Goal: Task Accomplishment & Management: Manage account settings

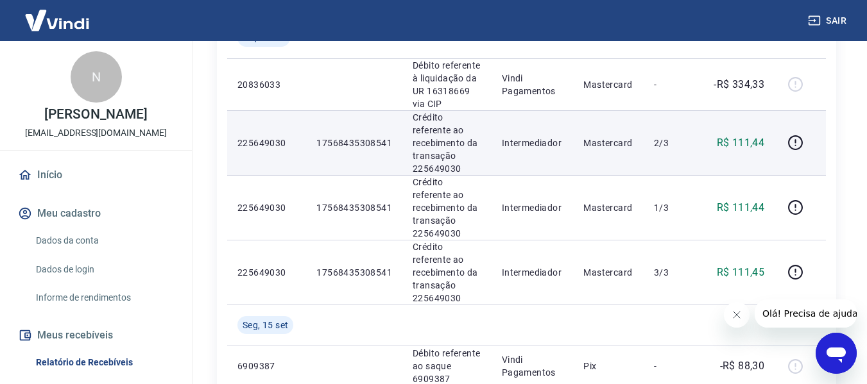
scroll to position [385, 0]
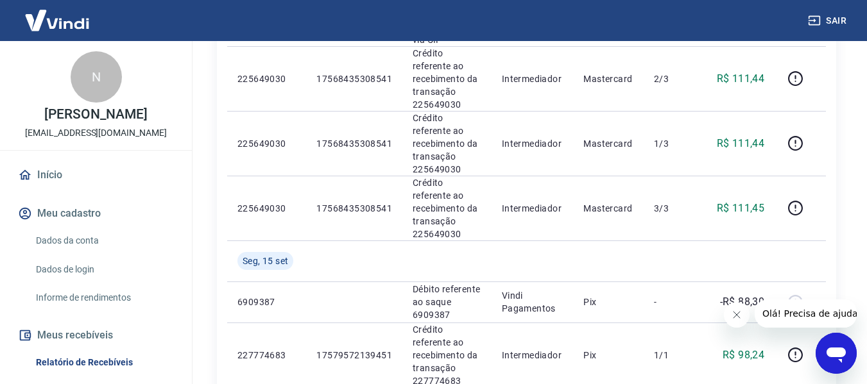
click at [835, 348] on icon "Abrir janela de mensagens" at bounding box center [835, 355] width 19 height 15
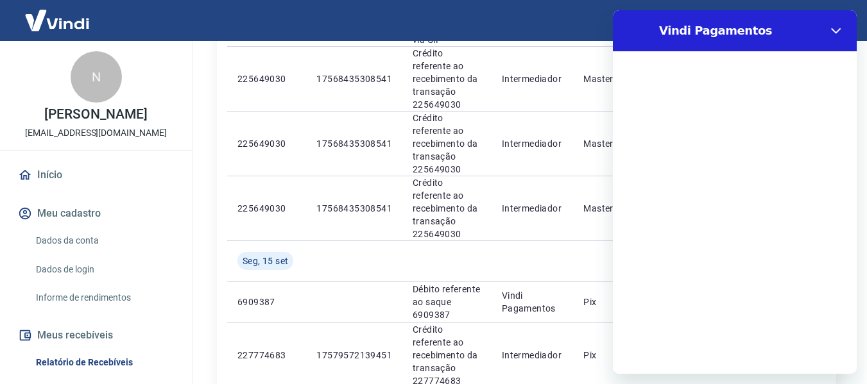
scroll to position [0, 0]
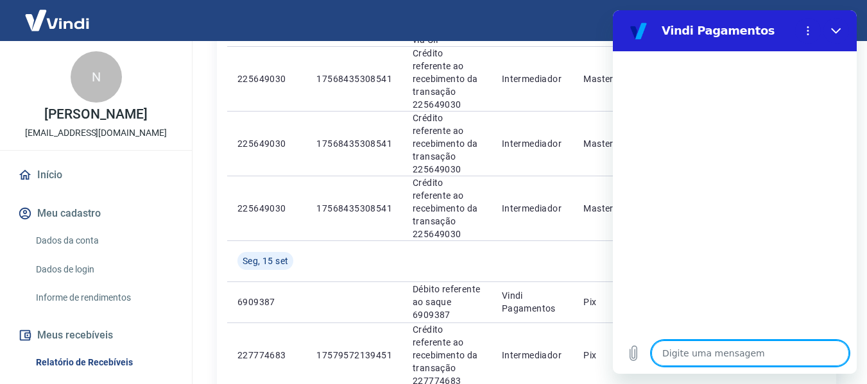
click at [783, 359] on textarea at bounding box center [750, 354] width 198 height 26
type textarea "q"
type textarea "x"
type textarea "qu"
type textarea "x"
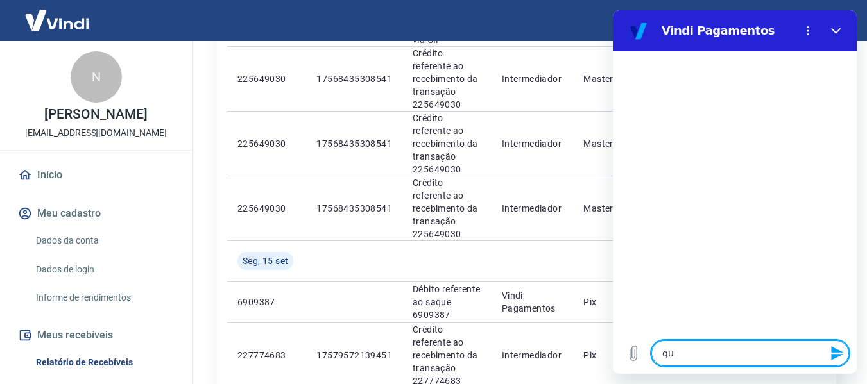
type textarea "que"
type textarea "x"
type textarea "quer"
type textarea "x"
type textarea "quero"
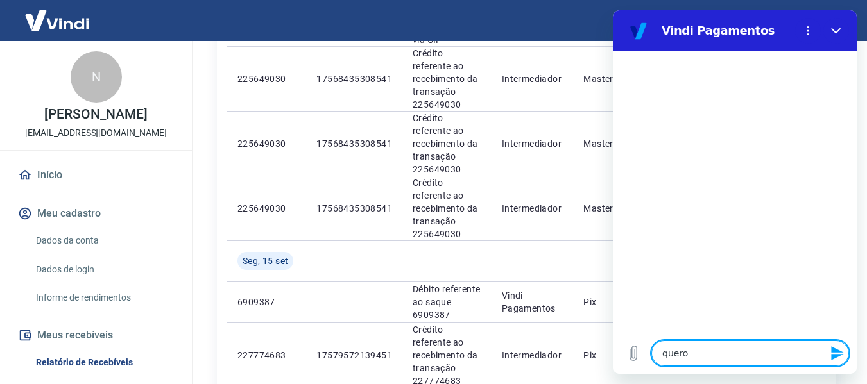
type textarea "x"
type textarea "quero"
type textarea "x"
type textarea "quero c"
type textarea "x"
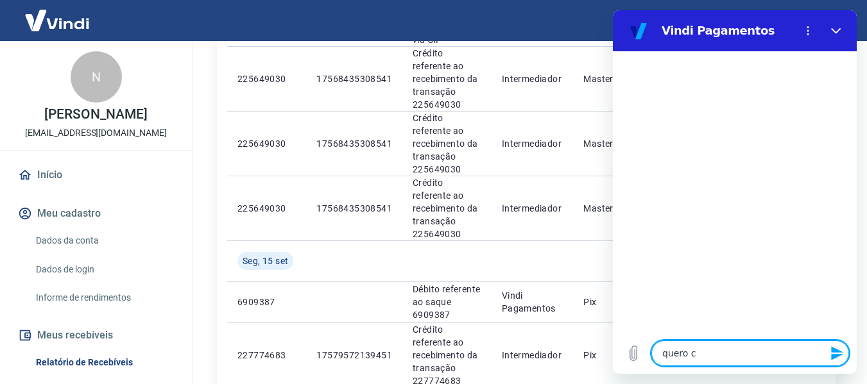
type textarea "quero co"
type textarea "x"
type textarea "quero con"
type textarea "x"
type textarea "quero conf"
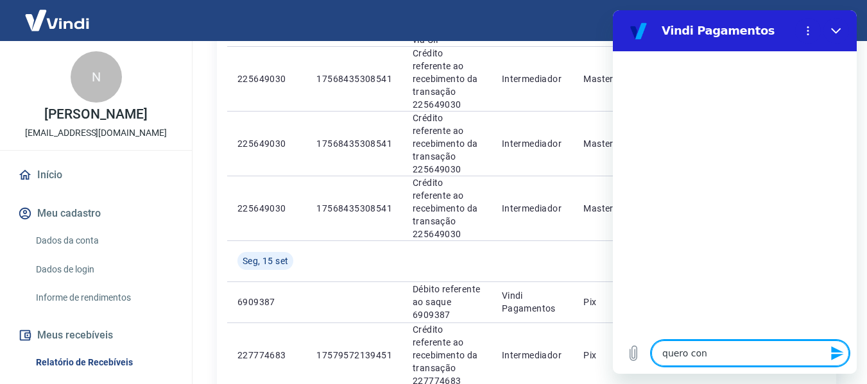
type textarea "x"
type textarea "quero confi"
type textarea "x"
type textarea "quero config"
type textarea "x"
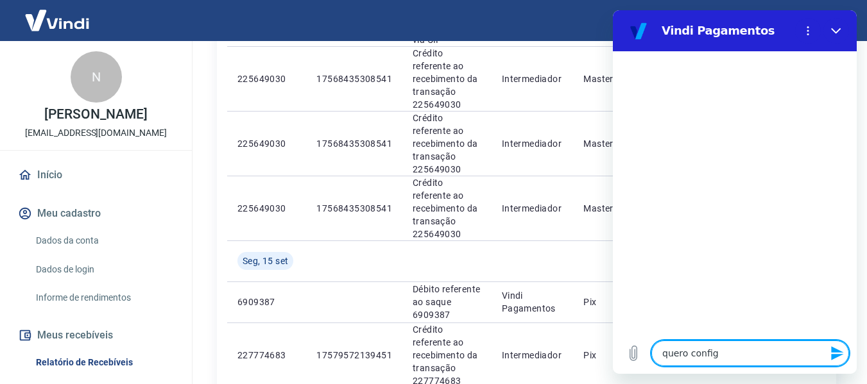
type textarea "quero configr"
type textarea "x"
type textarea "quero config"
type textarea "x"
type textarea "quero configi"
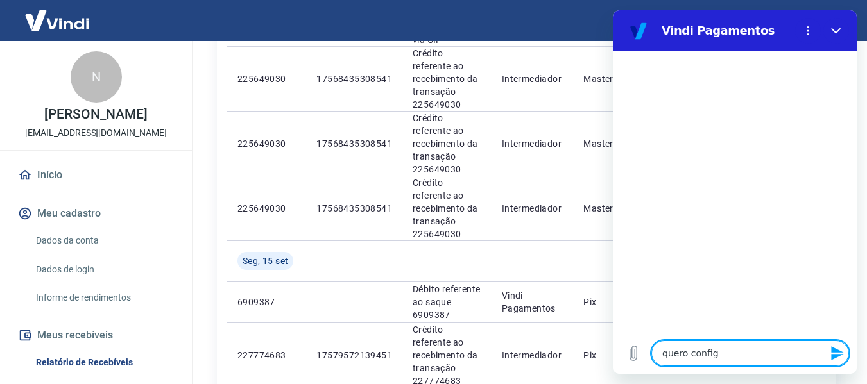
type textarea "x"
type textarea "quero config"
type textarea "x"
type textarea "quero configu"
type textarea "x"
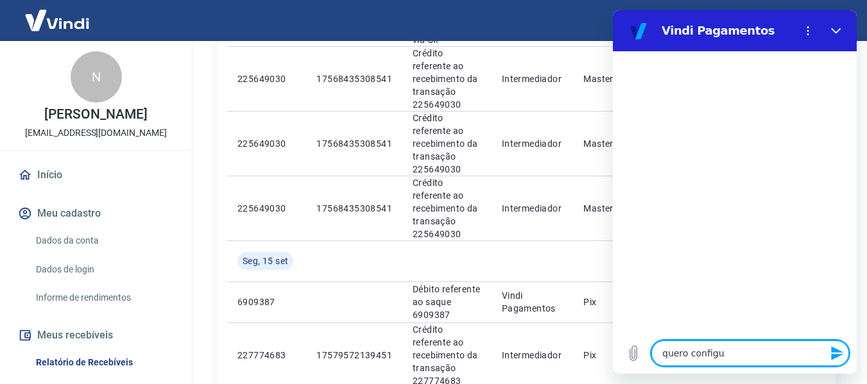
type textarea "quero configur"
type textarea "x"
type textarea "quero configura"
type textarea "x"
type textarea "quero configurar"
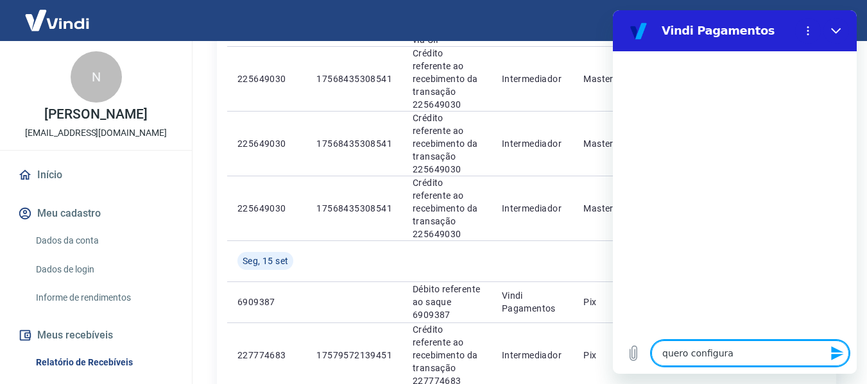
type textarea "x"
type textarea "quero configurar"
type textarea "x"
type textarea "quero configurar c"
type textarea "x"
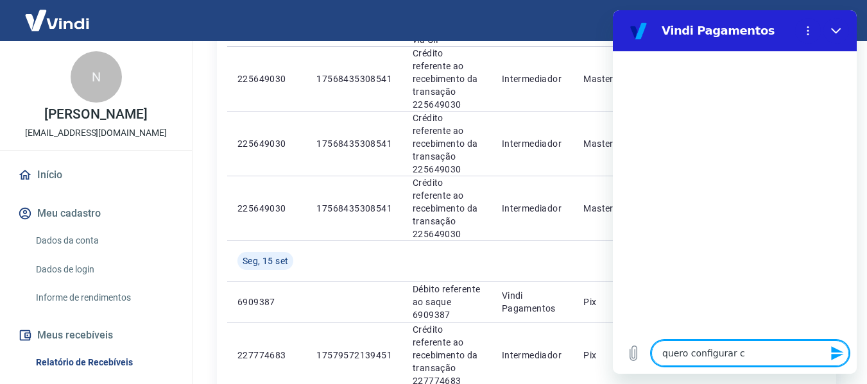
type textarea "quero configurar co"
type textarea "x"
type textarea "quero configurar com"
type textarea "x"
type textarea "quero configurar com"
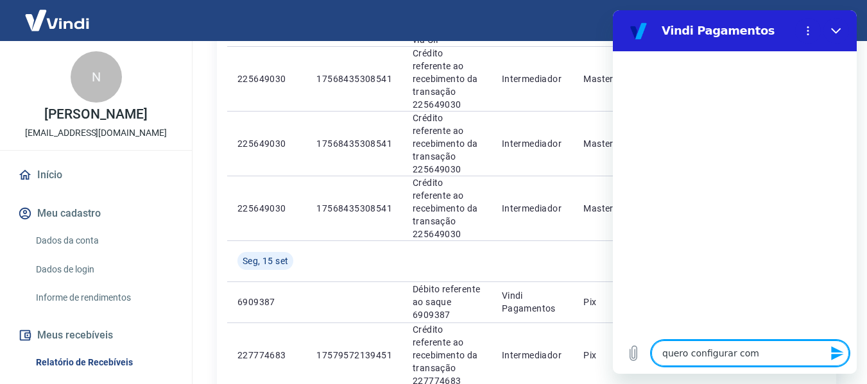
type textarea "x"
type textarea "quero configurar com a"
type textarea "x"
type textarea "quero configurar com a"
type textarea "x"
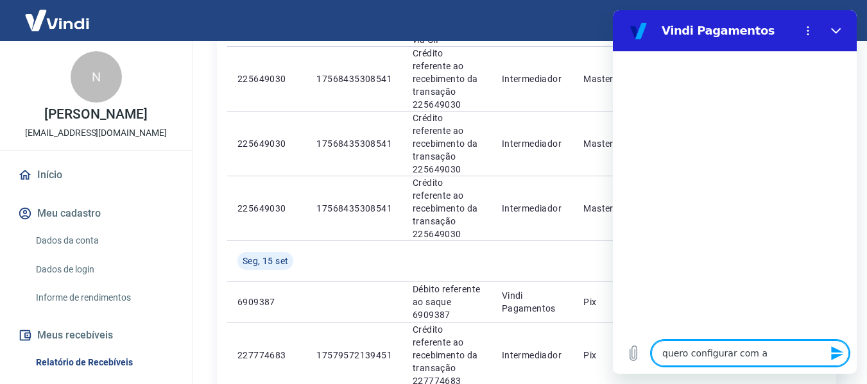
type textarea "quero configurar com a b"
type textarea "x"
type textarea "quero configurar com a ba"
type textarea "x"
type textarea "quero configurar com a bag"
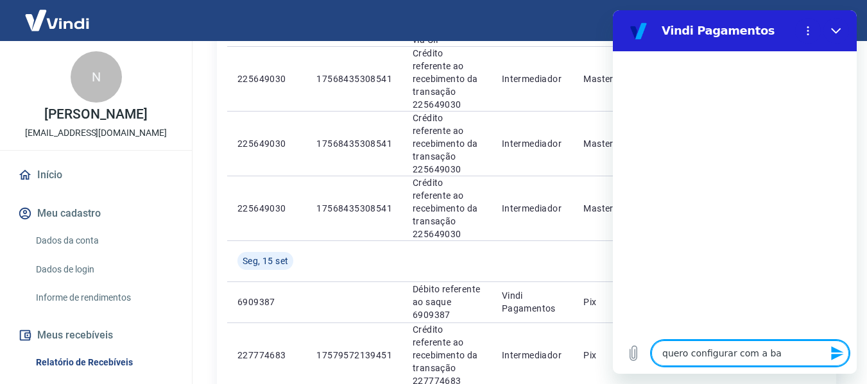
type textarea "x"
type textarea "quero configurar com a bagy"
type textarea "x"
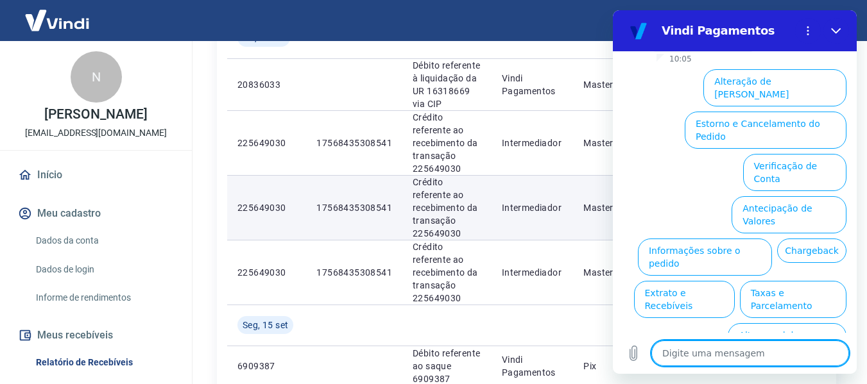
scroll to position [513, 0]
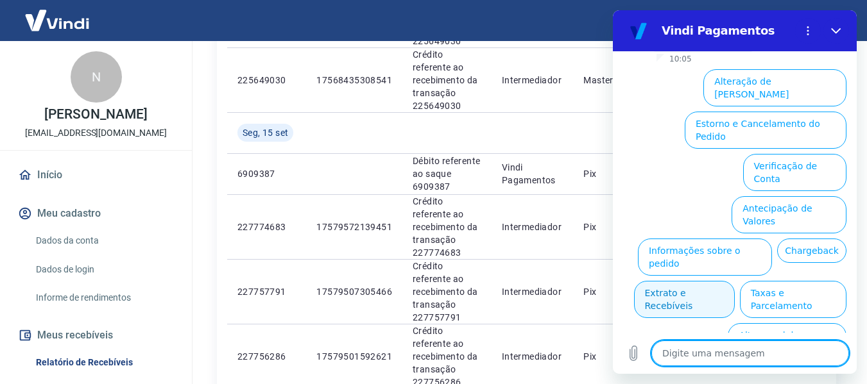
click at [734, 281] on button "Extrato e Recebíveis" at bounding box center [684, 299] width 101 height 37
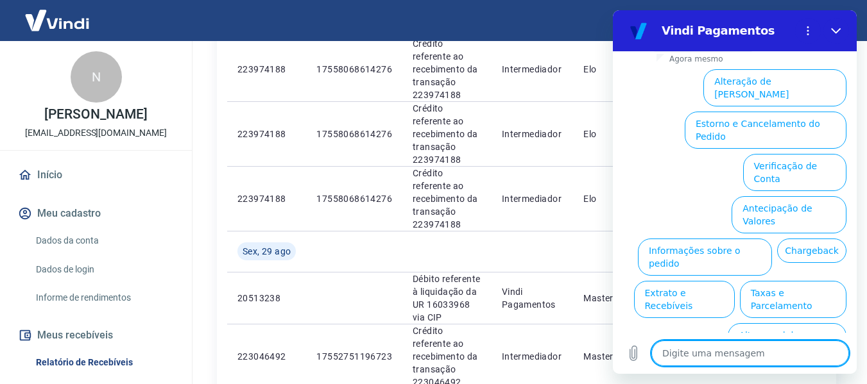
scroll to position [1357, 0]
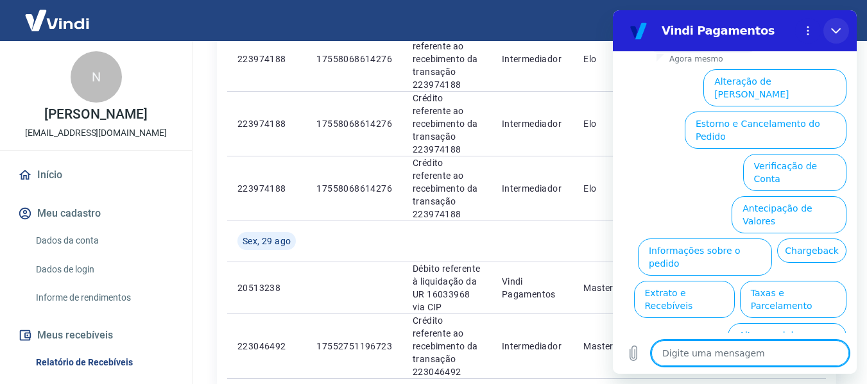
click at [836, 33] on icon "Fechar" at bounding box center [836, 31] width 10 height 10
type textarea "x"
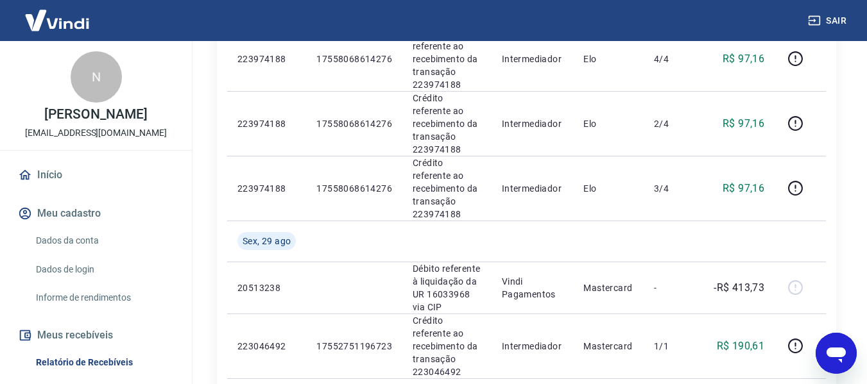
scroll to position [1229, 0]
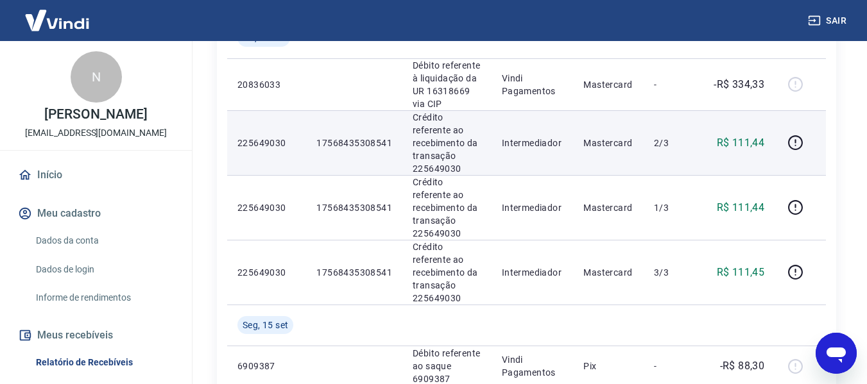
scroll to position [385, 0]
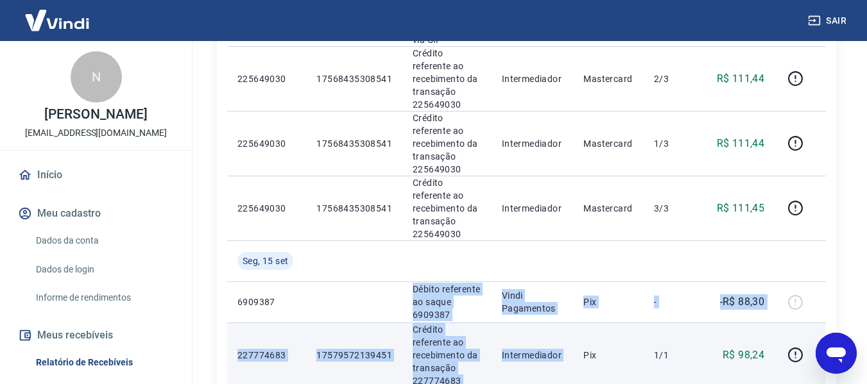
drag, startPoint x: 319, startPoint y: 273, endPoint x: 586, endPoint y: 285, distance: 267.1
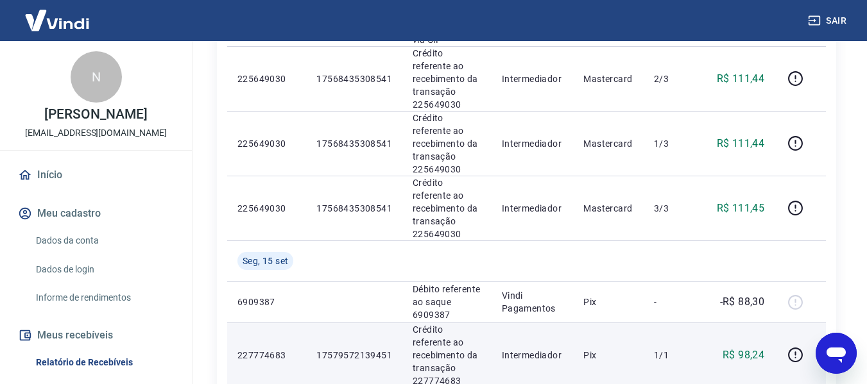
click at [702, 323] on td "1/1" at bounding box center [672, 355] width 58 height 65
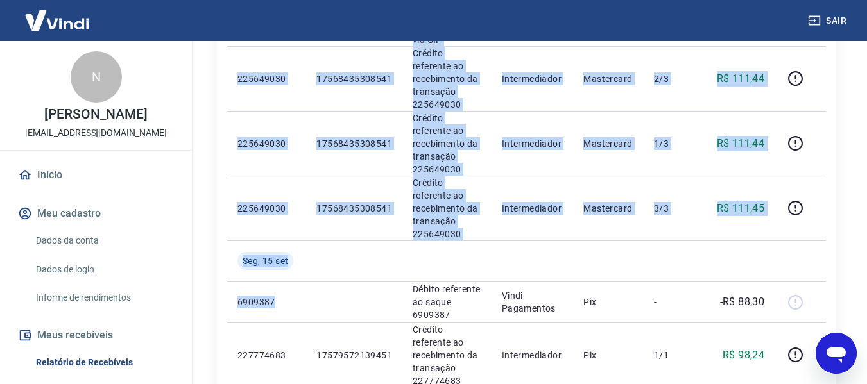
drag, startPoint x: 276, startPoint y: 262, endPoint x: 219, endPoint y: 264, distance: 57.1
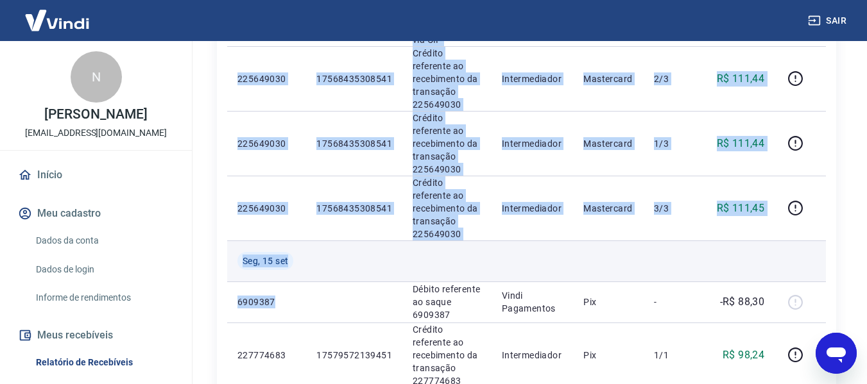
scroll to position [257, 0]
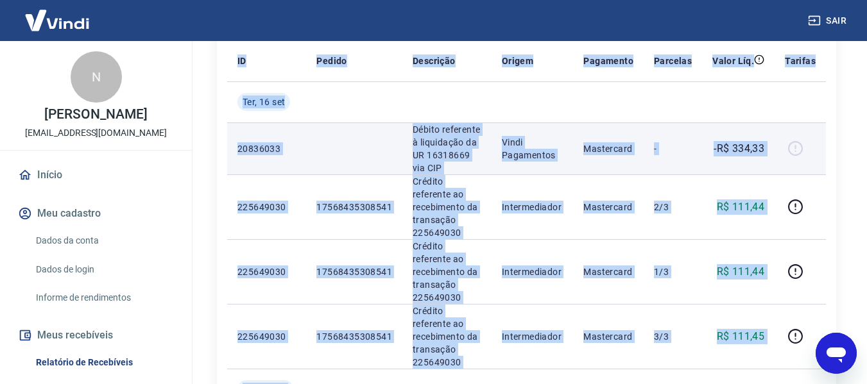
click at [323, 161] on td at bounding box center [354, 149] width 96 height 52
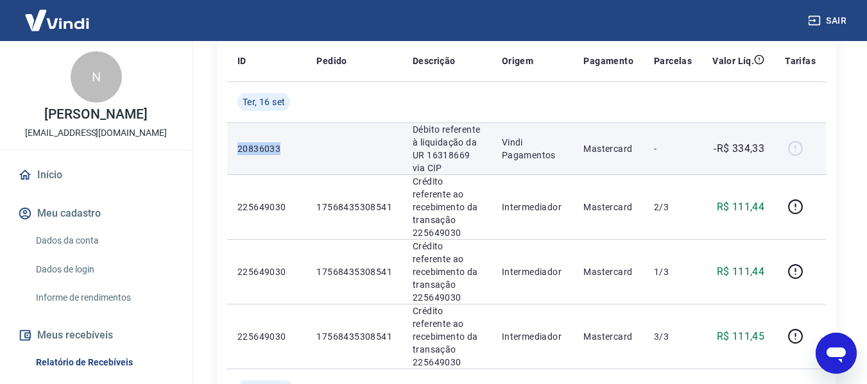
drag, startPoint x: 280, startPoint y: 150, endPoint x: 232, endPoint y: 144, distance: 49.2
click at [232, 144] on td "20836033" at bounding box center [266, 149] width 79 height 52
copy p "20836033"
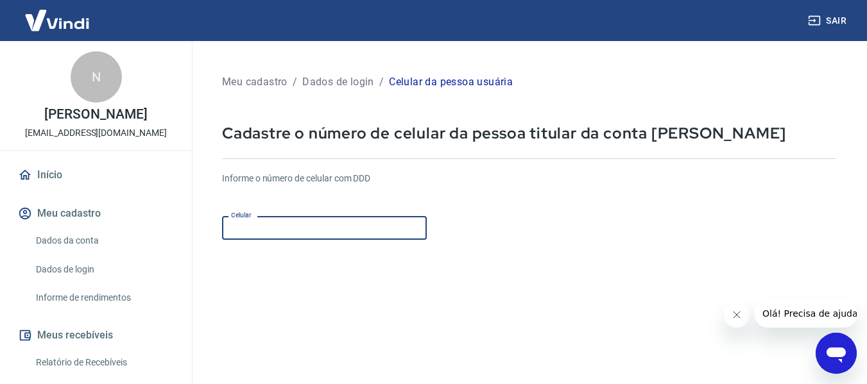
drag, startPoint x: 283, startPoint y: 235, endPoint x: 164, endPoint y: 207, distance: 122.6
click at [162, 207] on div "Sair N [PERSON_NAME] [EMAIL_ADDRESS][DOMAIN_NAME] Início Meu cadastro Dados da …" at bounding box center [433, 192] width 867 height 384
type input "[PHONE_NUMBER]"
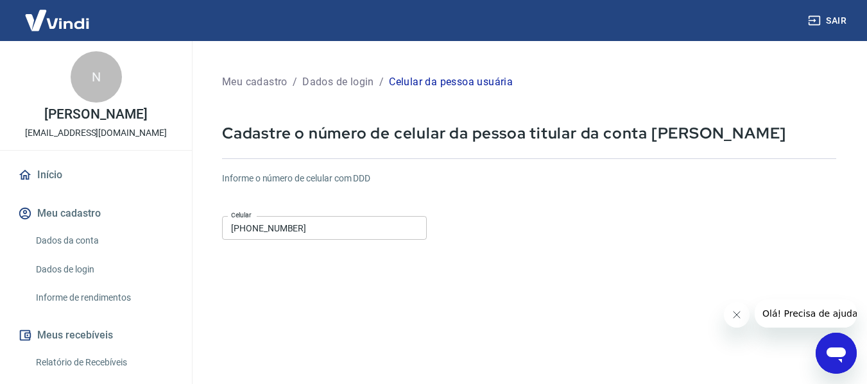
click at [486, 285] on form "Informe o número de celular com DDD Celular [PHONE_NUMBER] Celular Continuar Ca…" at bounding box center [529, 349] width 614 height 375
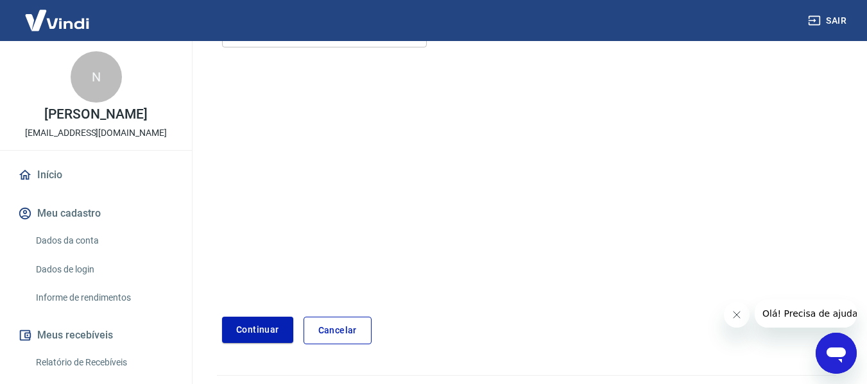
scroll to position [223, 0]
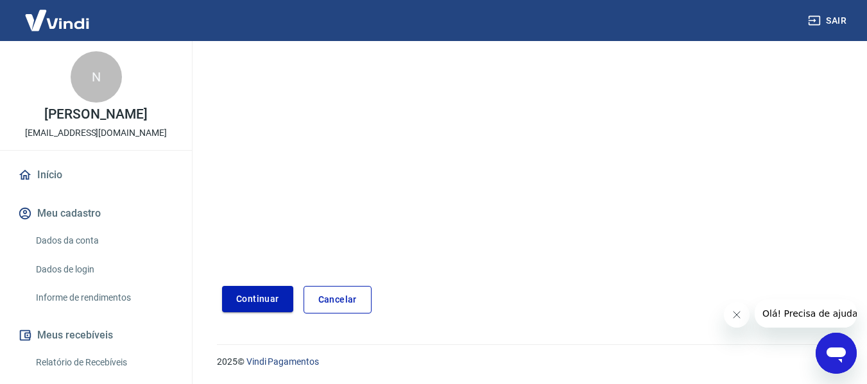
click at [260, 296] on button "Continuar" at bounding box center [257, 299] width 71 height 26
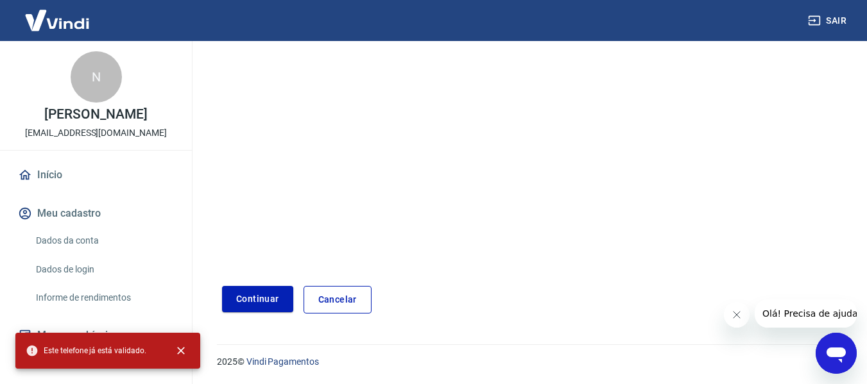
click at [312, 216] on form "Informe o número de celular com DDD Celular [PHONE_NUMBER] Celular Continuar Ca…" at bounding box center [529, 125] width 614 height 375
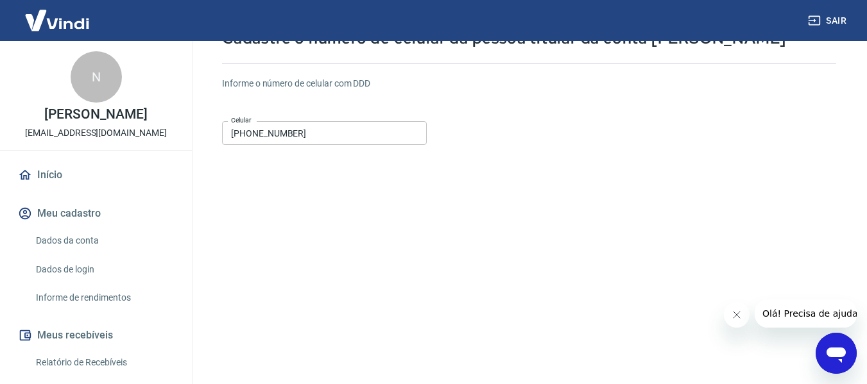
scroll to position [0, 0]
